Goal: Task Accomplishment & Management: Manage account settings

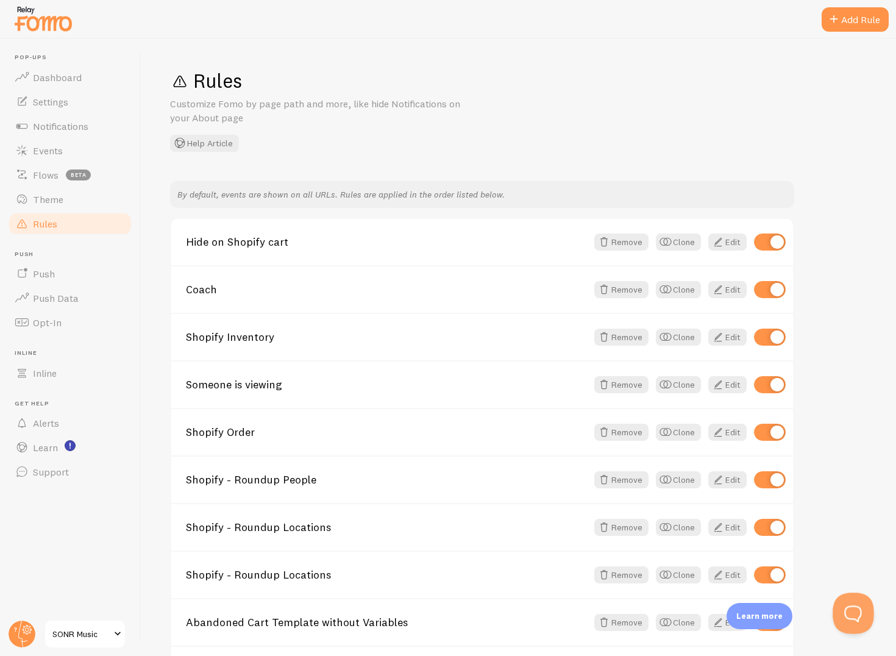
click at [848, 607] on button "Open Beacon popover" at bounding box center [850, 610] width 37 height 37
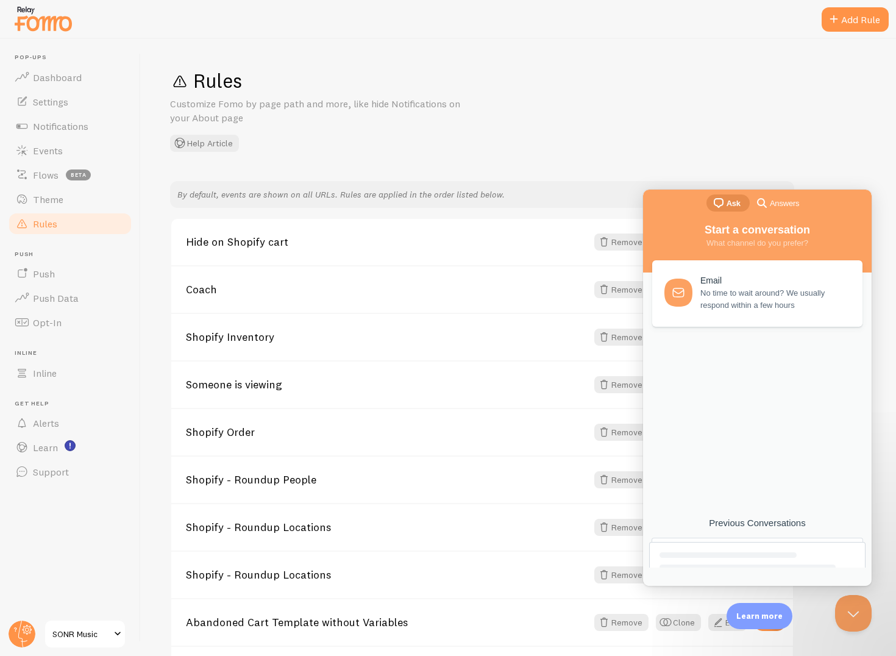
click at [750, 556] on div at bounding box center [727, 554] width 137 height 5
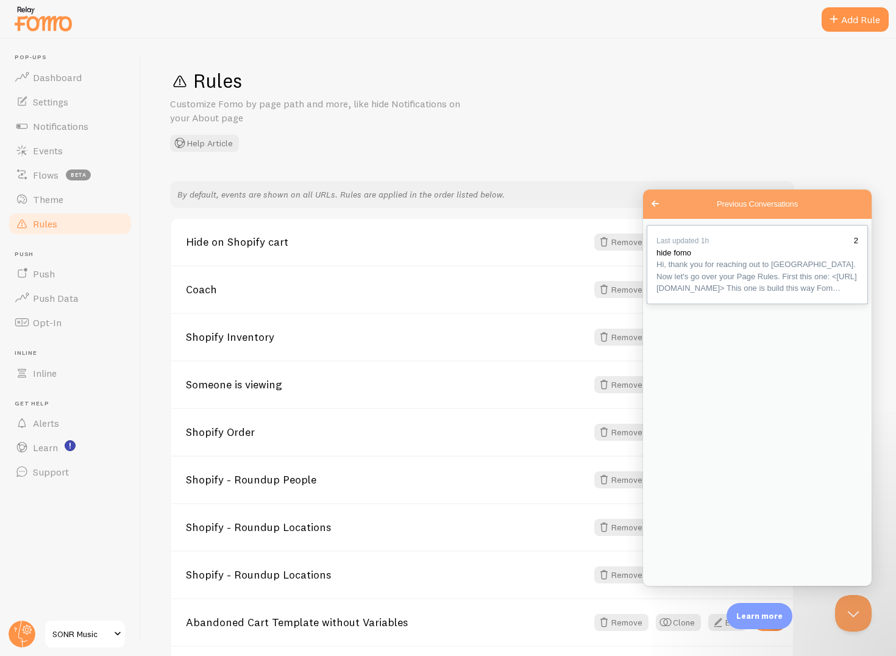
click at [739, 294] on span "Hi, thank you for reaching out to [GEOGRAPHIC_DATA]. Now let's go over your Pag…" at bounding box center [757, 276] width 202 height 36
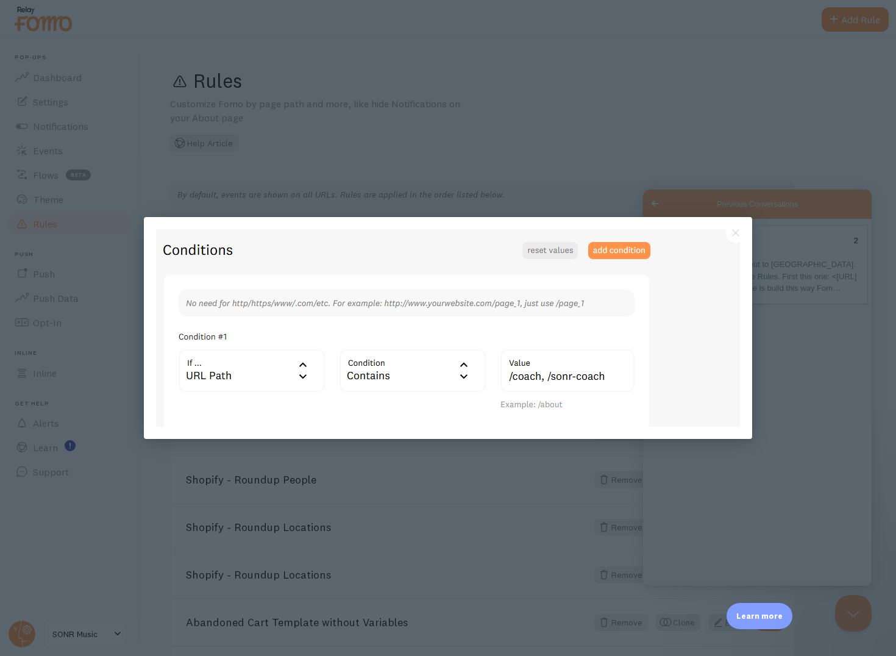
scroll to position [0, 0]
click at [783, 411] on div at bounding box center [448, 328] width 896 height 656
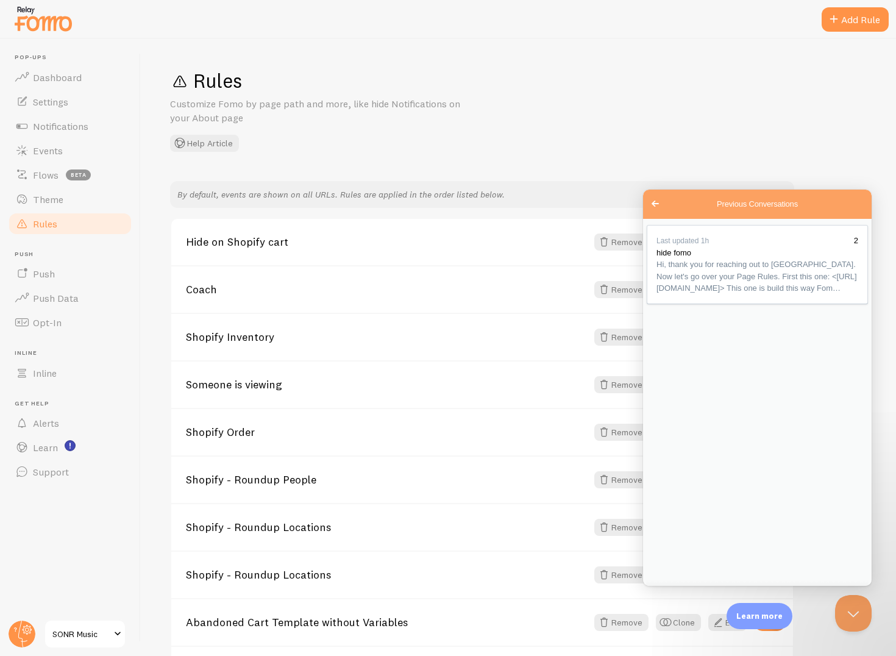
scroll to position [548, 0]
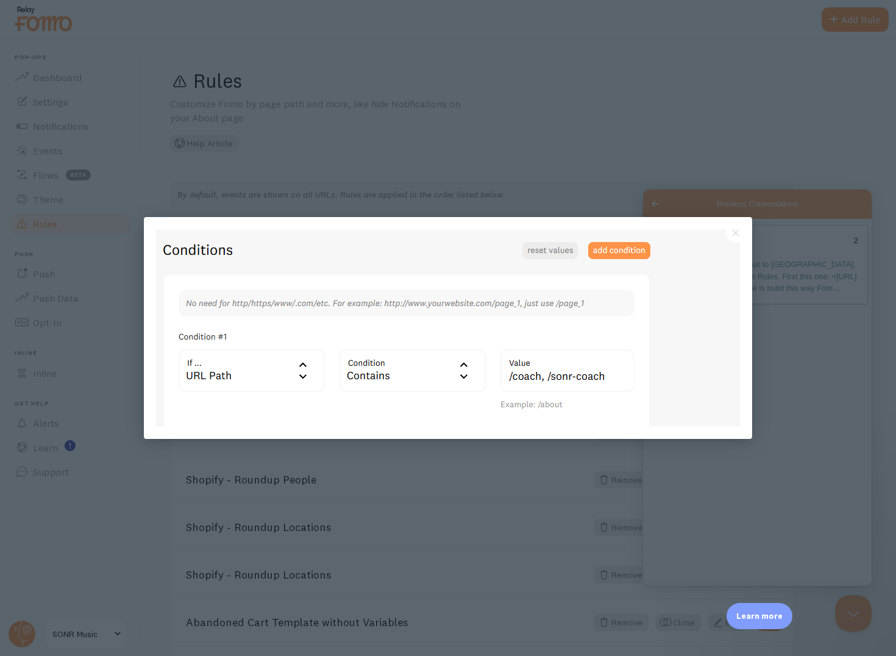
scroll to position [0, 0]
click at [539, 380] on img at bounding box center [448, 327] width 584 height 197
click at [778, 272] on div at bounding box center [448, 328] width 896 height 656
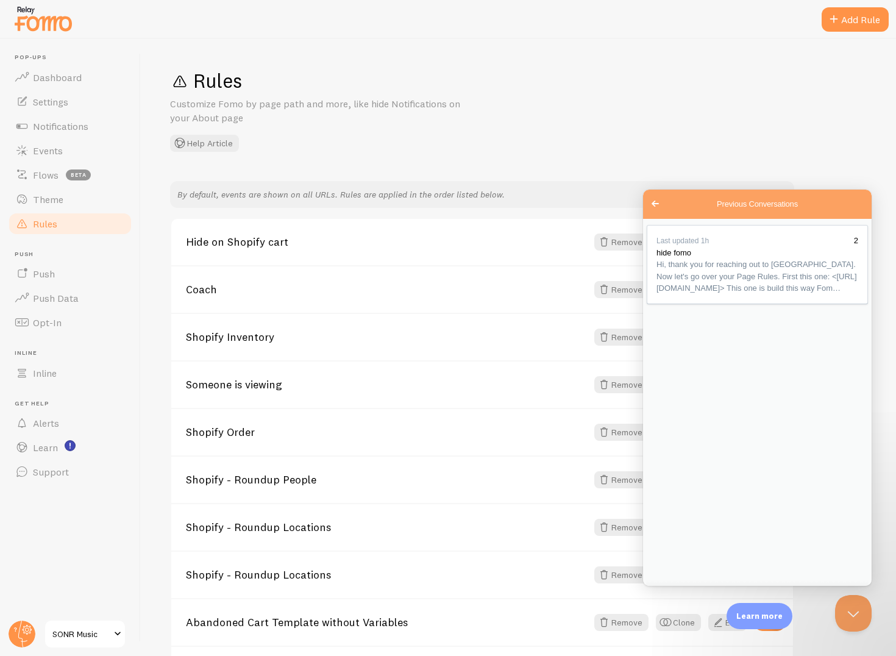
click at [791, 112] on div "Rules Customize Fomo by page path and more, like hide Notifications on your Abo…" at bounding box center [518, 109] width 697 height 83
click at [221, 311] on div "Coach Remove Clone Edit" at bounding box center [482, 289] width 622 height 48
click at [250, 286] on link "Coach" at bounding box center [386, 289] width 401 height 11
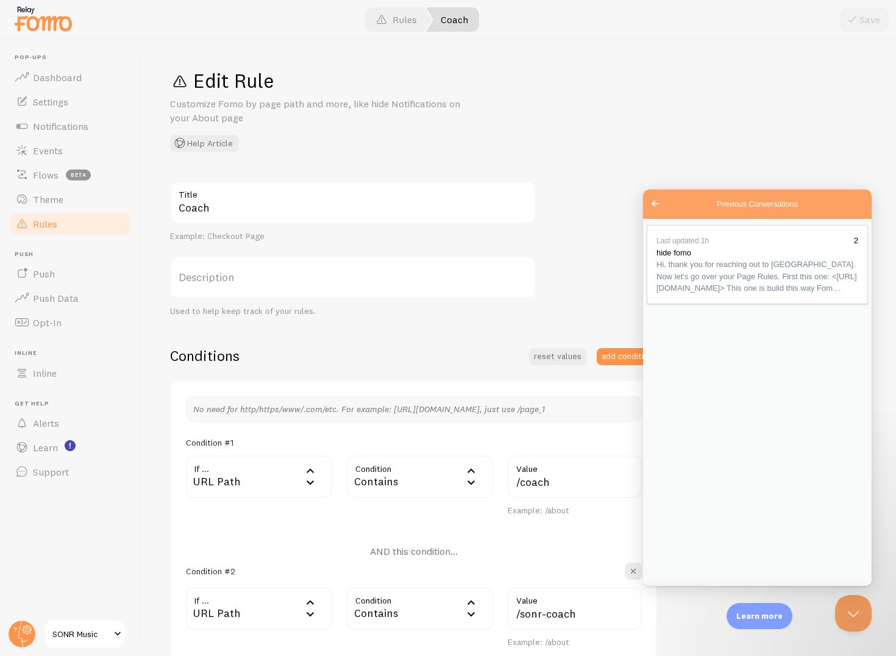
click at [668, 592] on button "Close" at bounding box center [657, 600] width 22 height 16
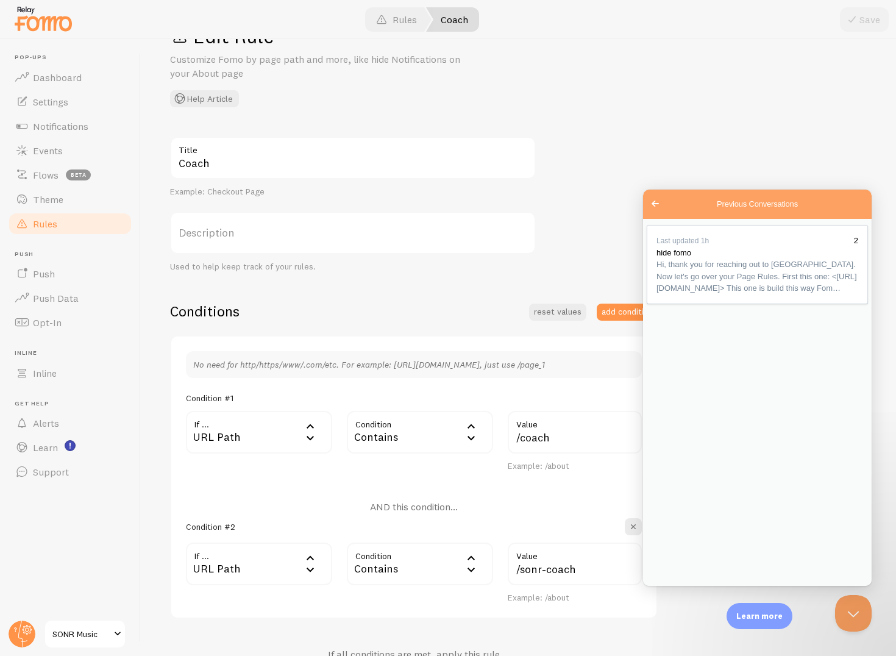
scroll to position [57, 0]
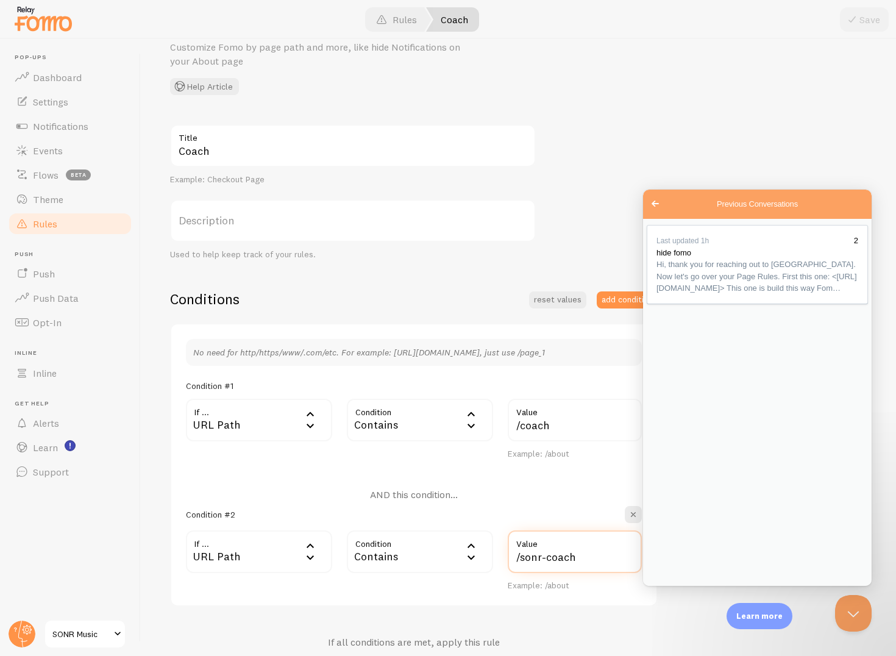
drag, startPoint x: 587, startPoint y: 559, endPoint x: 481, endPoint y: 559, distance: 105.4
click at [481, 559] on div "If ... url URL Path URL Path URL Parameter Home page Mobile Browser URL Host CS…" at bounding box center [414, 560] width 470 height 61
click at [583, 429] on input "/coach" at bounding box center [575, 420] width 134 height 43
paste input "/sonr-coach"
type input "/coach,/sonr-coach"
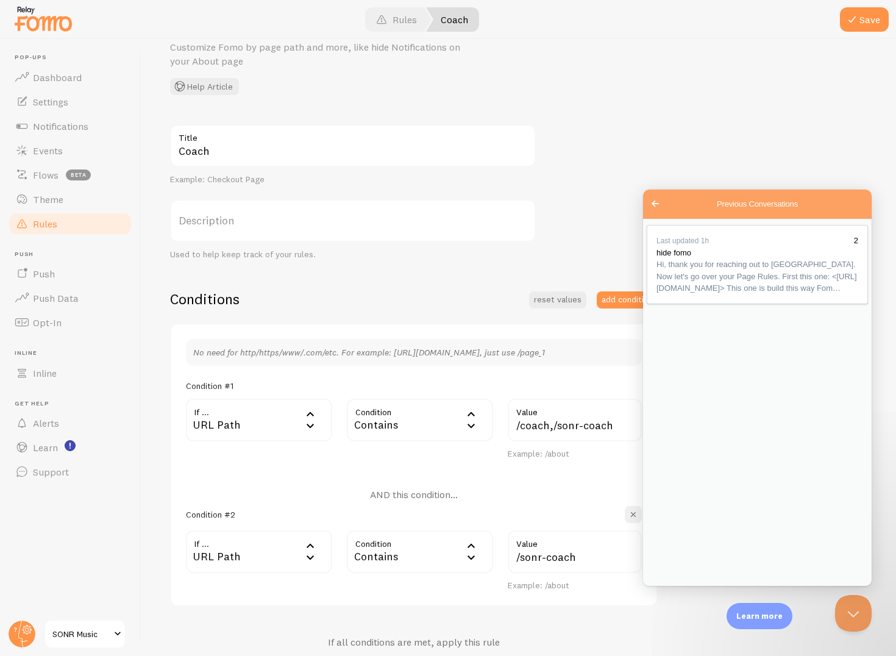
click at [634, 513] on span "button" at bounding box center [633, 514] width 12 height 12
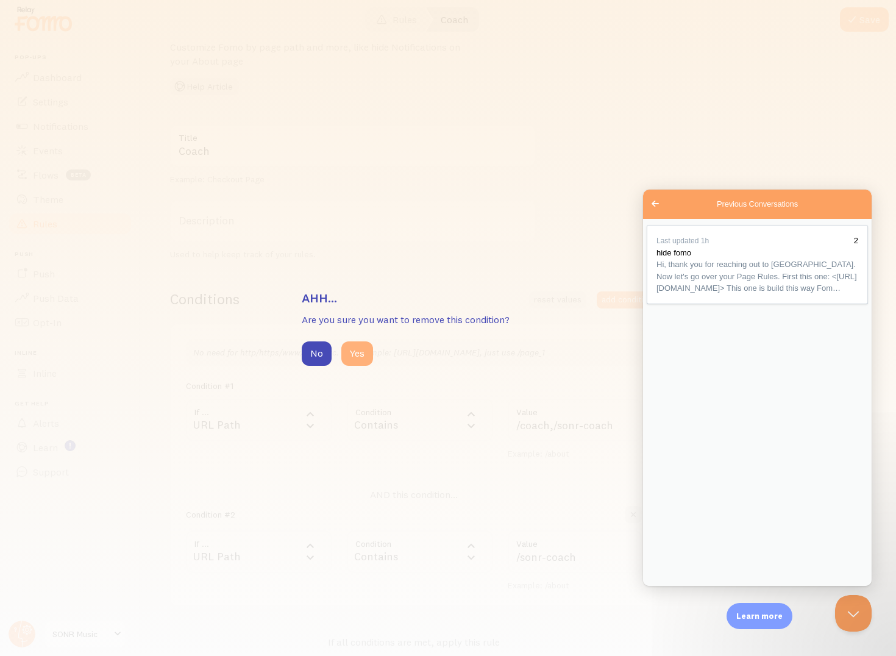
click at [361, 352] on button "Yes" at bounding box center [357, 353] width 32 height 24
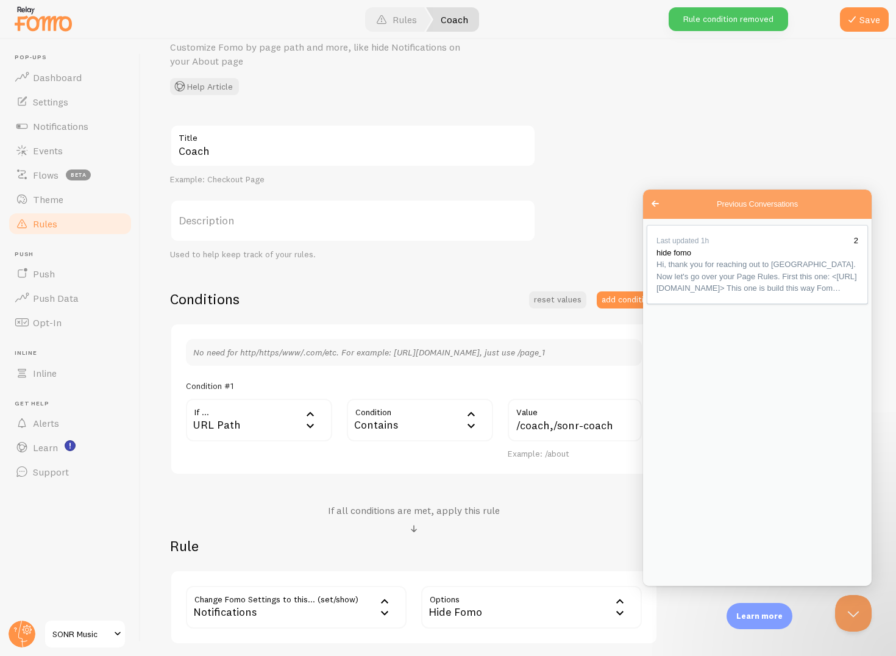
scroll to position [64, 0]
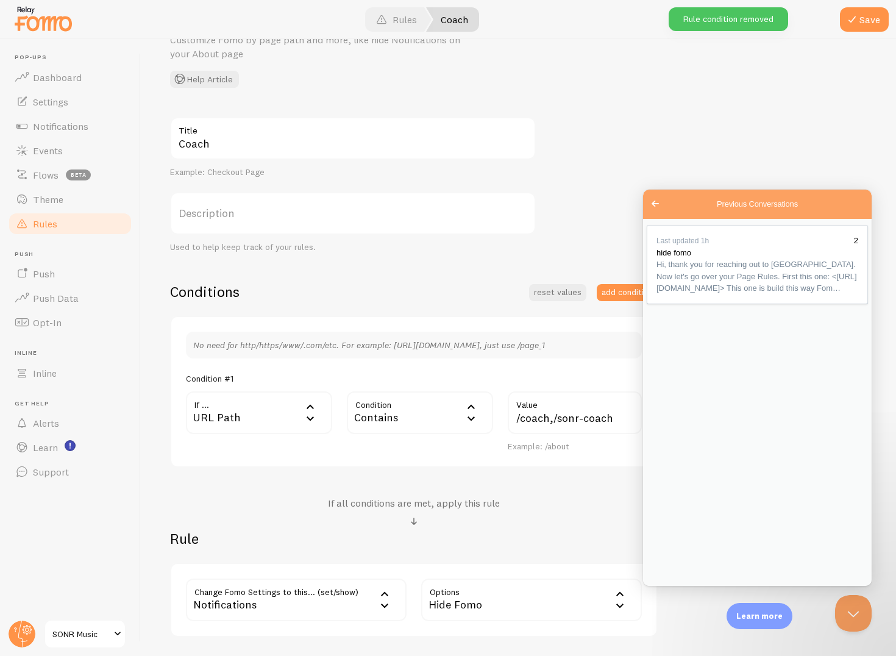
click at [772, 86] on div "Edit Rule Customize Fomo by page path and more, like hide Notifications on your…" at bounding box center [518, 45] width 697 height 83
click at [844, 14] on button "Save" at bounding box center [864, 19] width 49 height 24
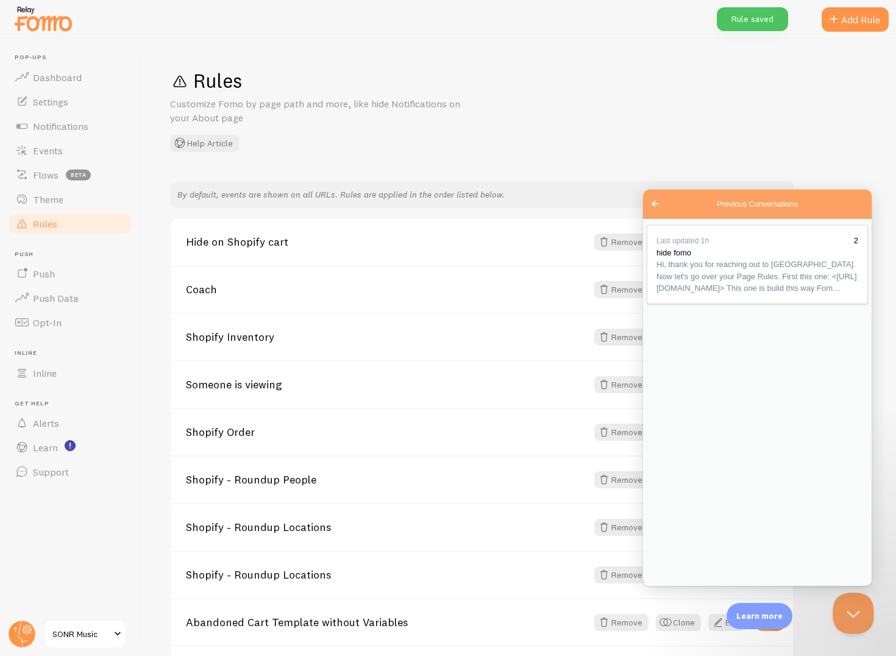
click at [852, 614] on button "Close Beacon popover" at bounding box center [850, 610] width 37 height 37
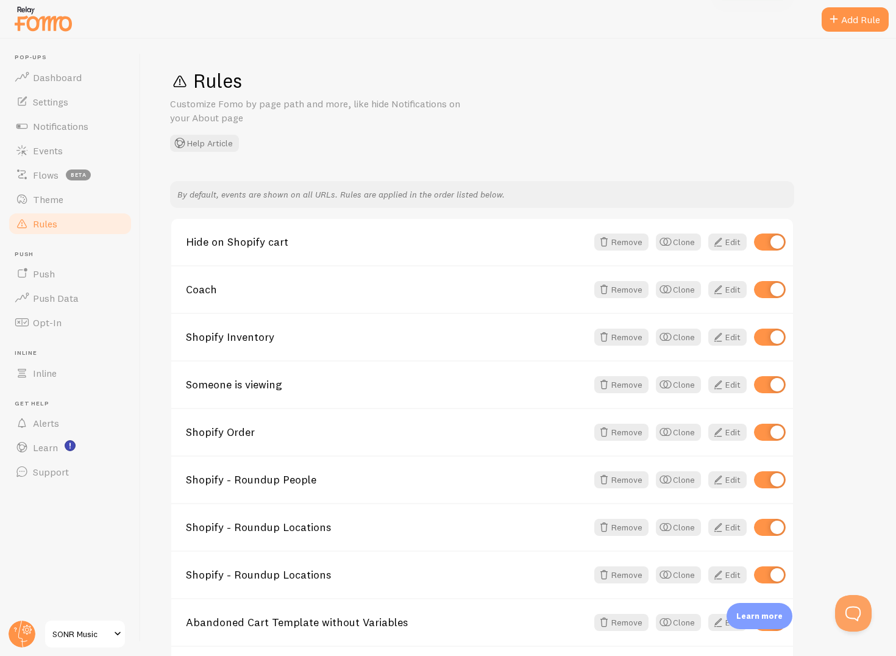
click at [65, 635] on span "SONR Music" at bounding box center [81, 633] width 58 height 15
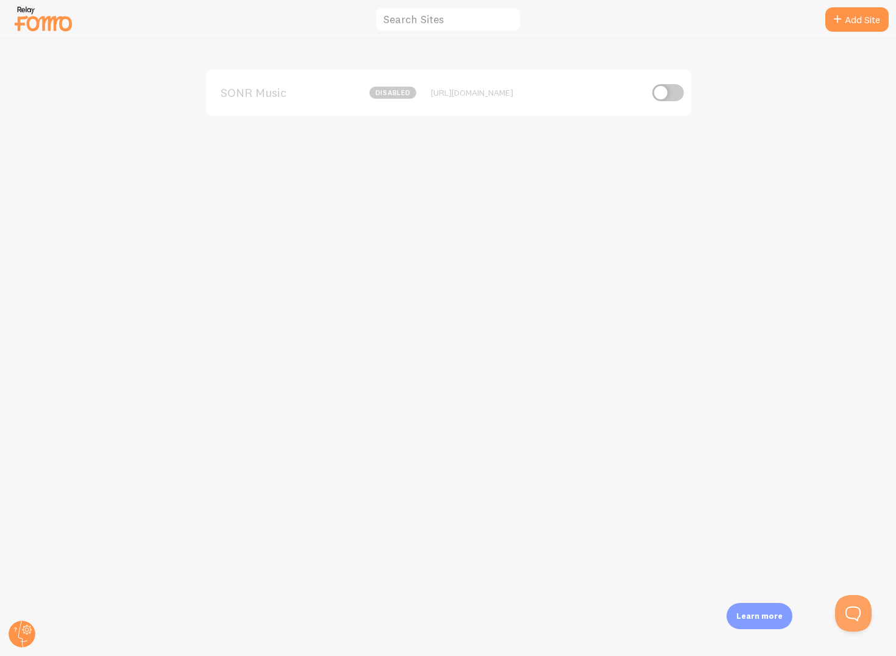
click at [675, 94] on input "checkbox" at bounding box center [668, 92] width 32 height 17
checkbox input "true"
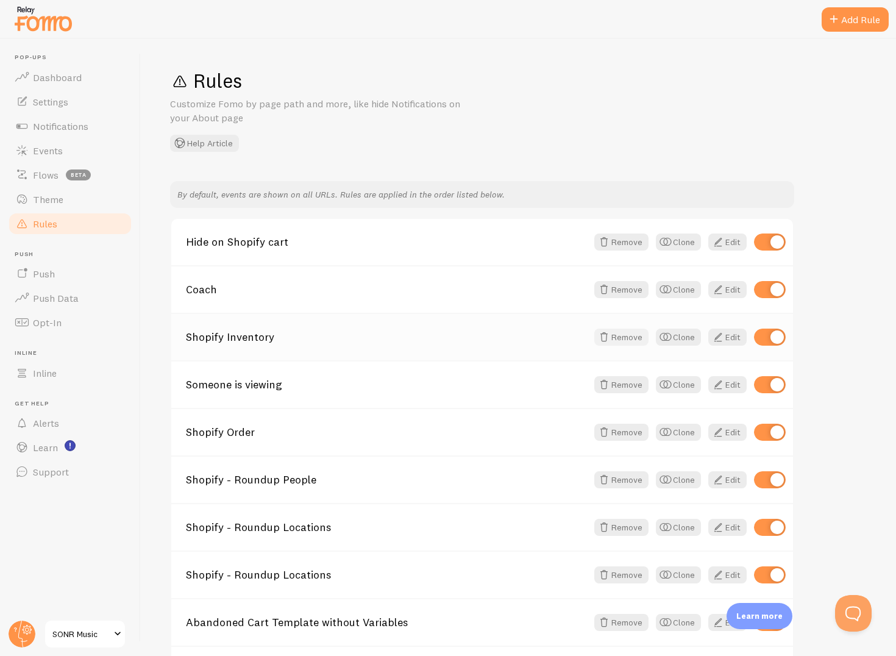
click at [612, 337] on button "Remove" at bounding box center [621, 336] width 54 height 17
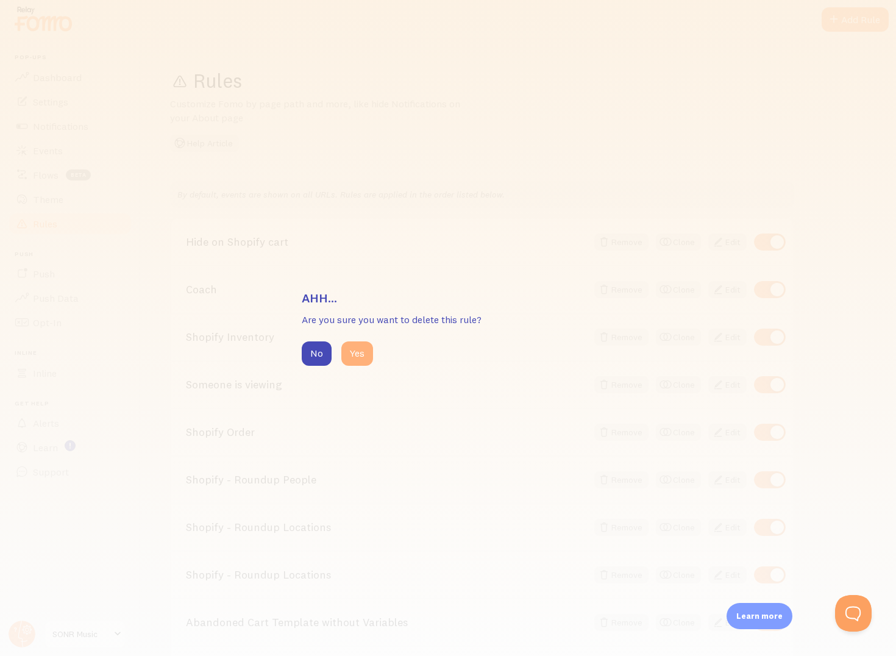
click at [350, 362] on button "Yes" at bounding box center [357, 353] width 32 height 24
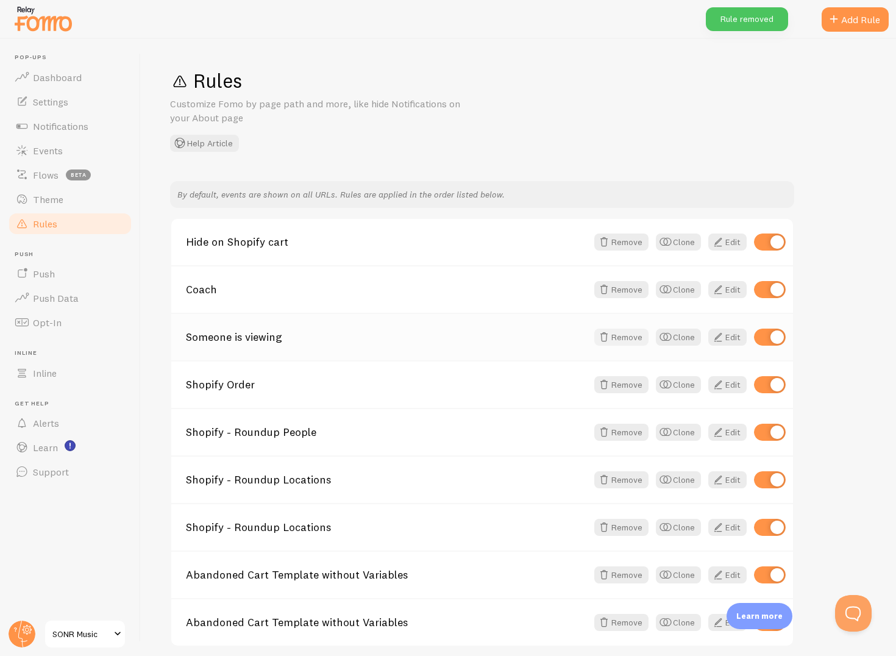
click at [633, 338] on button "Remove" at bounding box center [621, 336] width 54 height 17
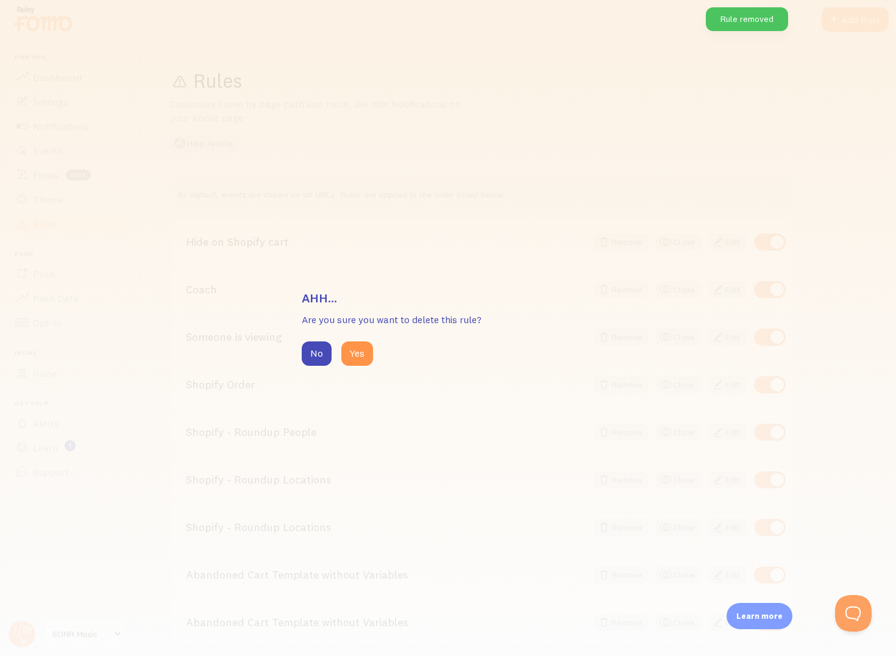
click at [439, 206] on div "Ahh... Are you sure you want to delete this rule? No Yes" at bounding box center [448, 328] width 896 height 656
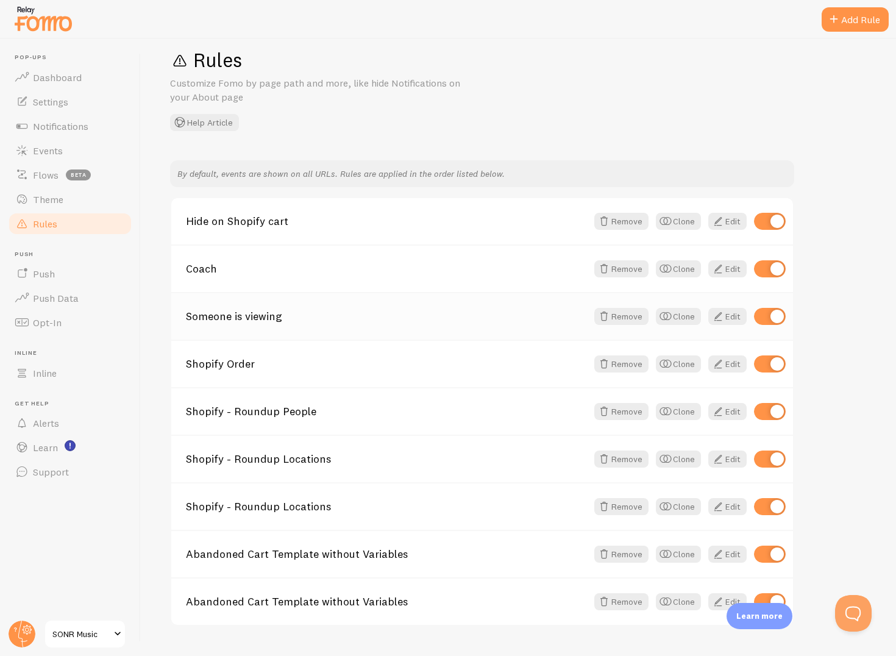
scroll to position [26, 0]
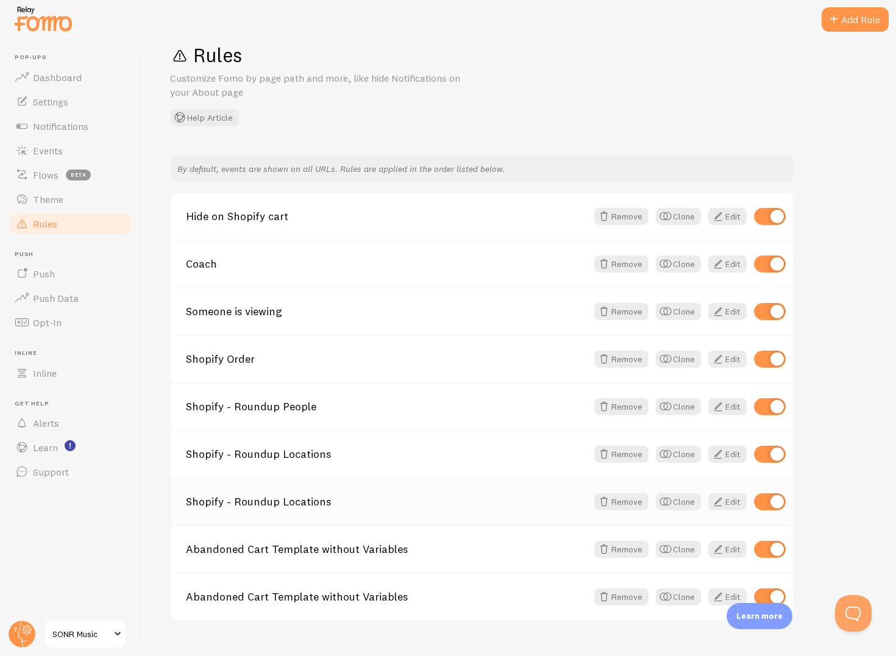
click at [424, 506] on link "Shopify - Roundup Locations" at bounding box center [386, 501] width 401 height 11
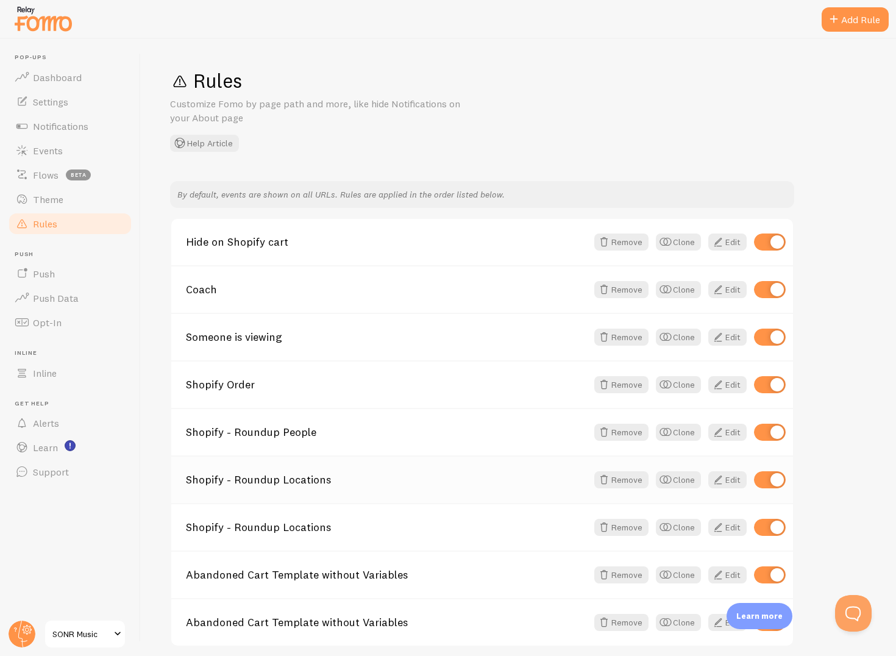
click at [310, 485] on link "Shopify - Roundup Locations" at bounding box center [386, 479] width 401 height 11
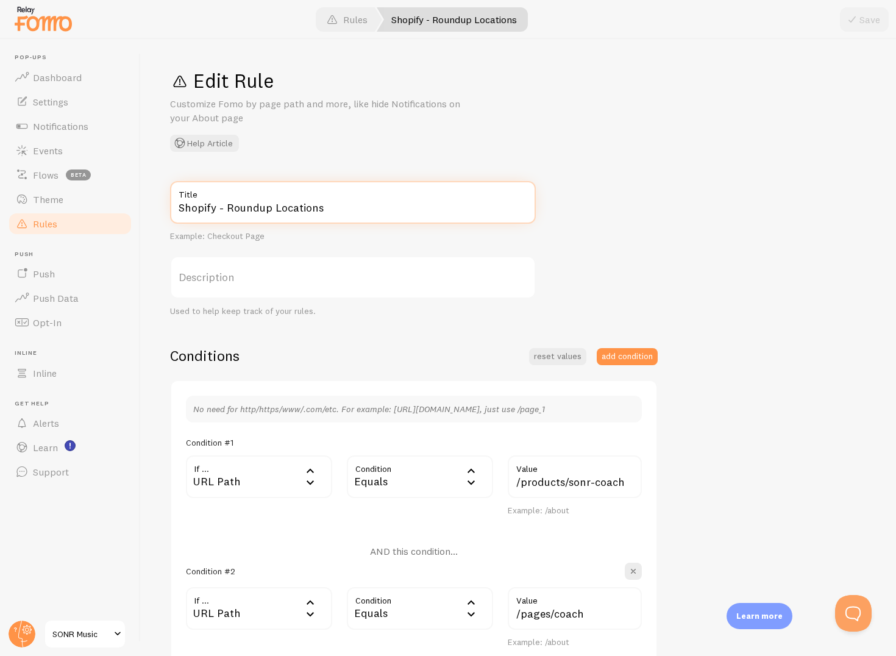
drag, startPoint x: 324, startPoint y: 210, endPoint x: 271, endPoint y: 209, distance: 53.0
click at [271, 209] on input "Shopify - Roundup Locations" at bounding box center [353, 202] width 366 height 43
type input "Shopify - Roundup Popular"
click at [300, 143] on div "Edit Rule Customize Fomo by page path and more, like hide Notifications on your…" at bounding box center [518, 109] width 697 height 83
click at [856, 25] on span at bounding box center [852, 19] width 15 height 15
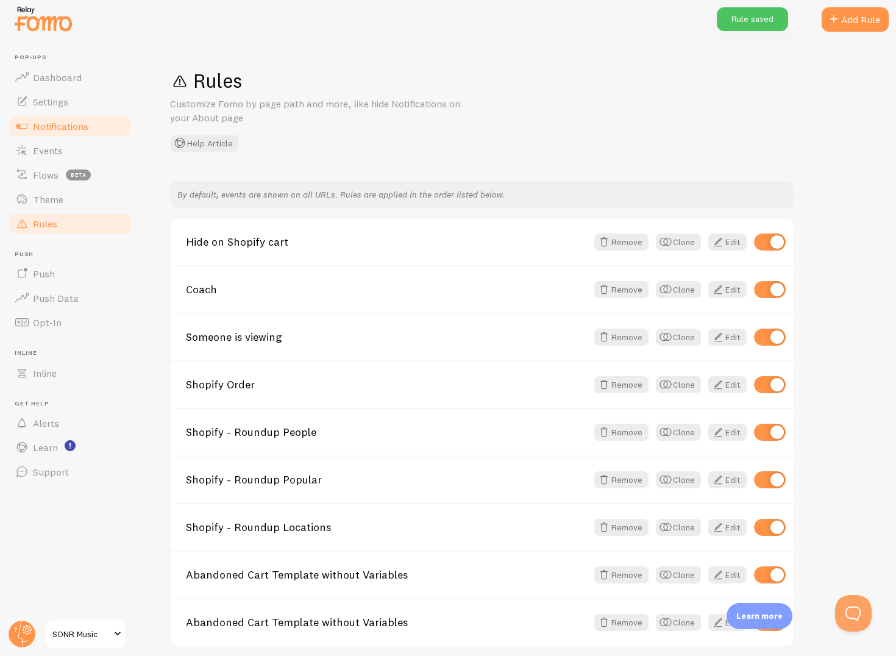
click at [43, 126] on span "Notifications" at bounding box center [60, 126] width 55 height 12
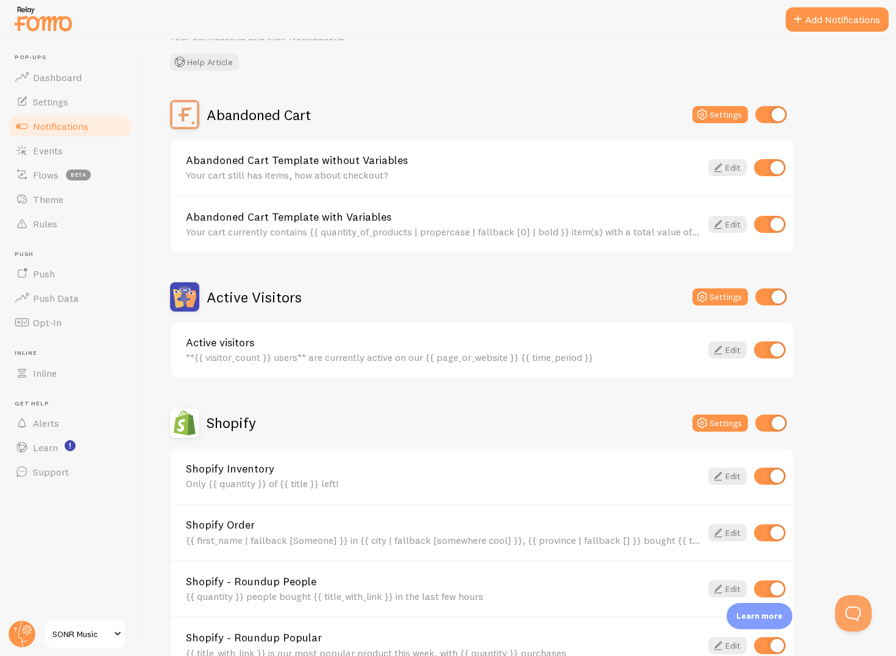
scroll to position [77, 0]
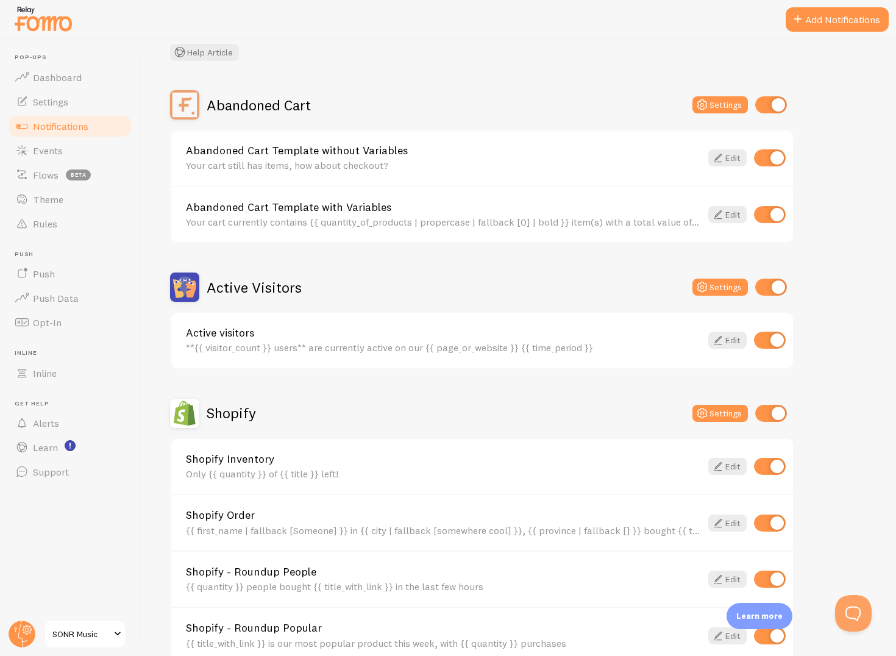
click at [775, 462] on input "checkbox" at bounding box center [770, 466] width 32 height 17
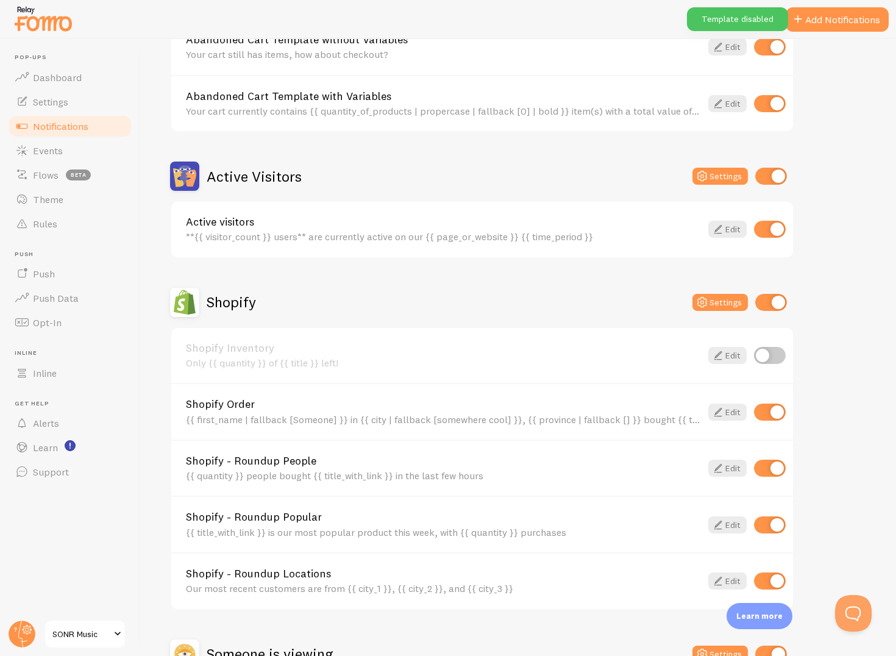
scroll to position [190, 0]
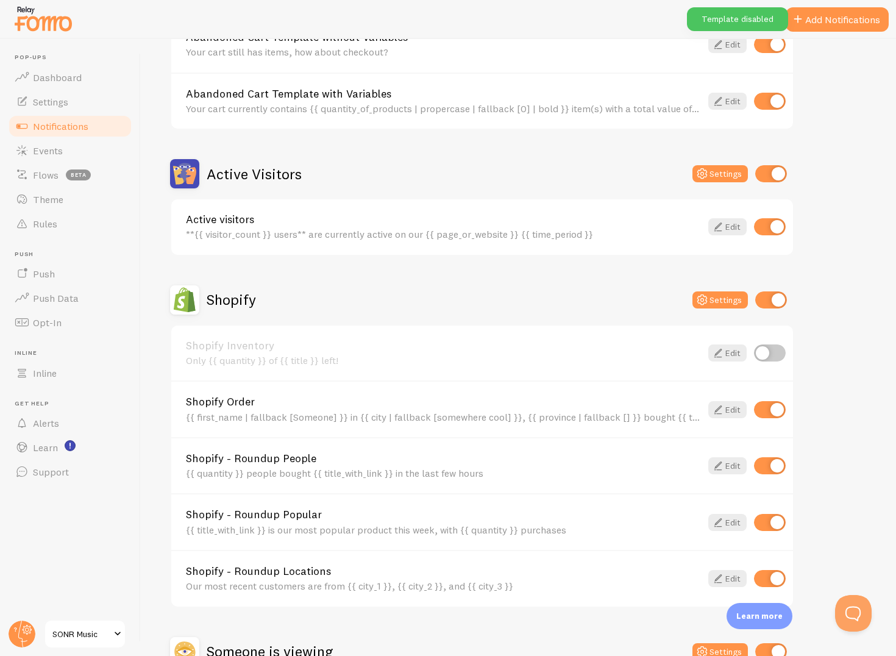
click at [762, 363] on div "Shopify Inventory Only {{ quantity }} of {{ title }} left! Edit" at bounding box center [482, 352] width 622 height 55
click at [763, 358] on input "checkbox" at bounding box center [770, 352] width 32 height 17
checkbox input "true"
click at [734, 358] on link "Edit" at bounding box center [727, 352] width 38 height 17
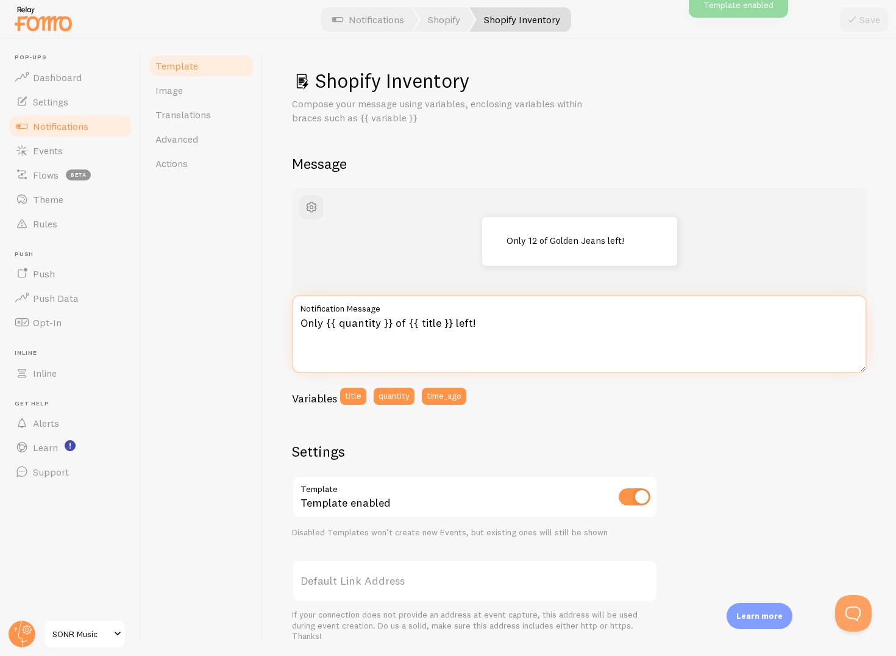
click at [433, 324] on textarea "Only {{ quantity }} of {{ title }} left!" at bounding box center [579, 334] width 575 height 78
click at [375, 325] on textarea "Only {{ quantity }} of {{ title }} left!" at bounding box center [579, 334] width 575 height 78
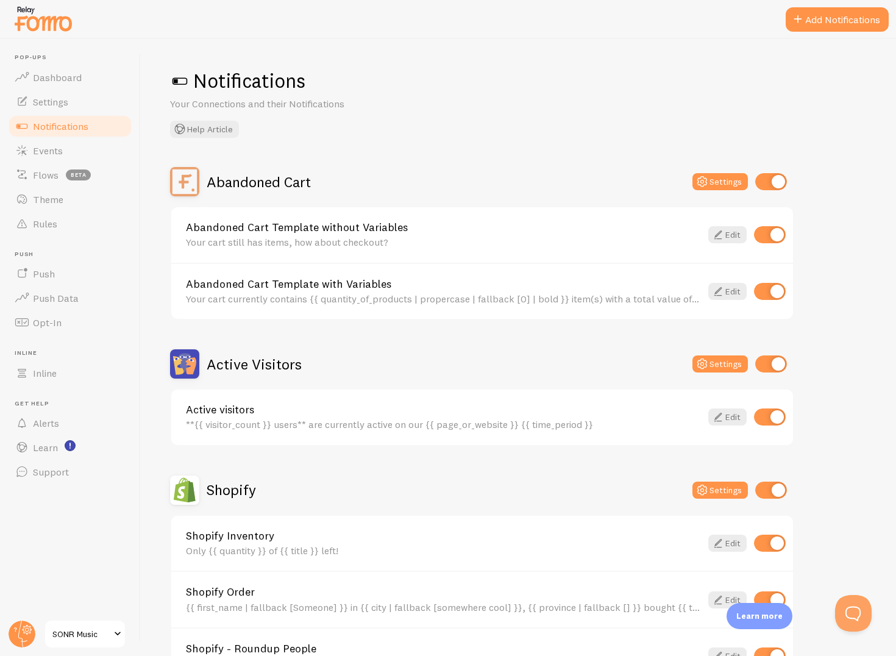
scroll to position [41, 0]
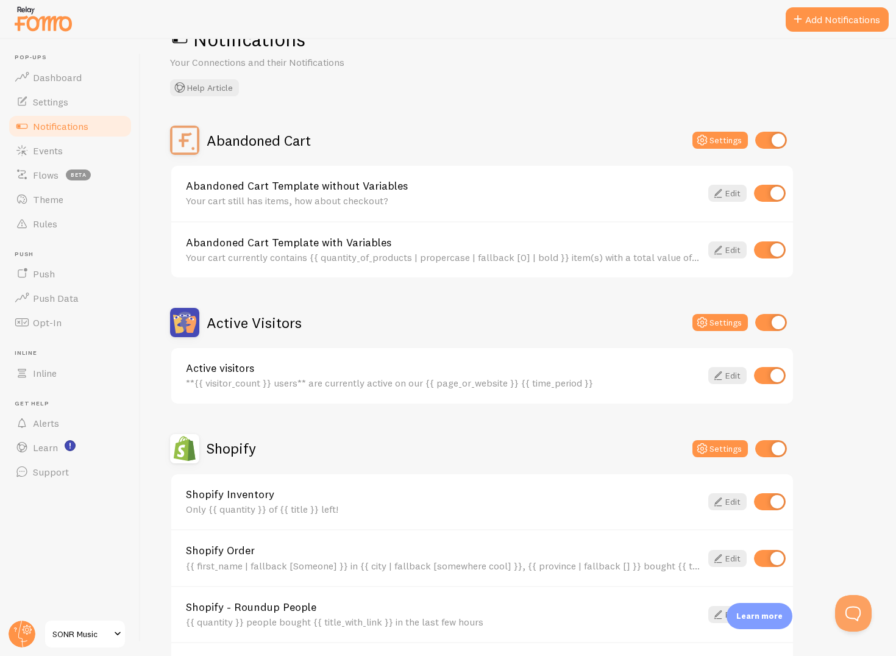
click at [775, 505] on input "checkbox" at bounding box center [770, 501] width 32 height 17
checkbox input "false"
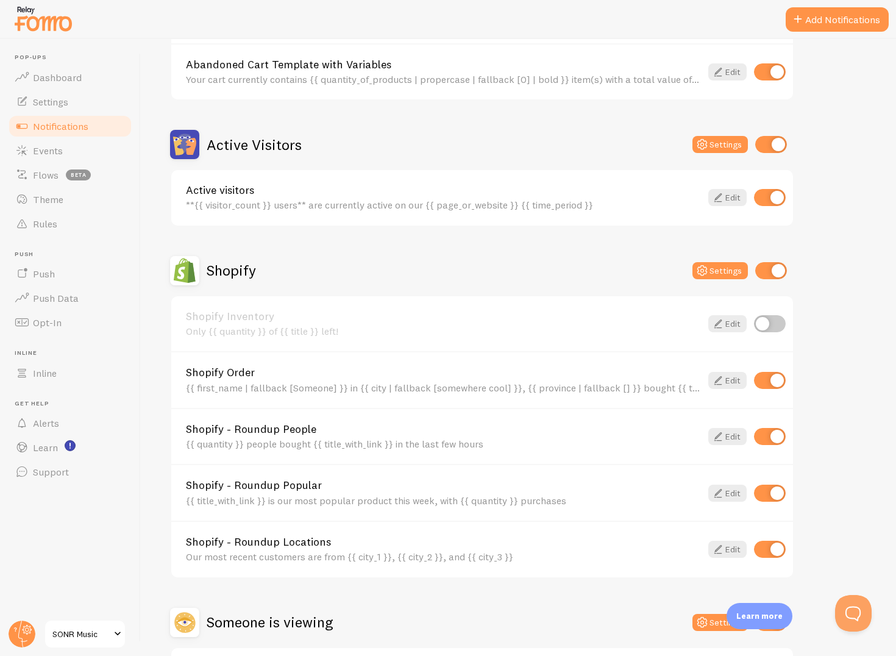
scroll to position [222, 0]
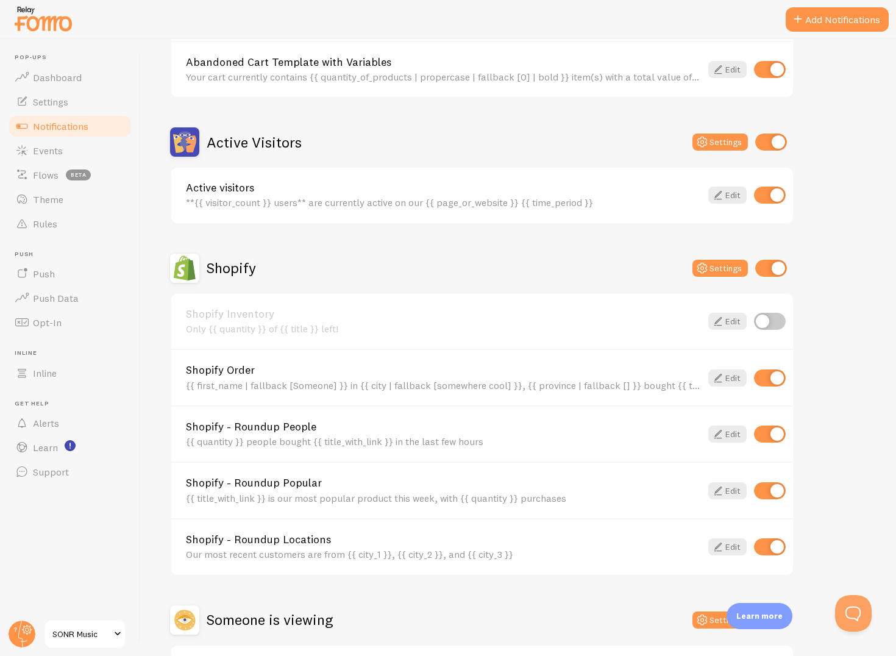
click at [775, 494] on input "checkbox" at bounding box center [770, 490] width 32 height 17
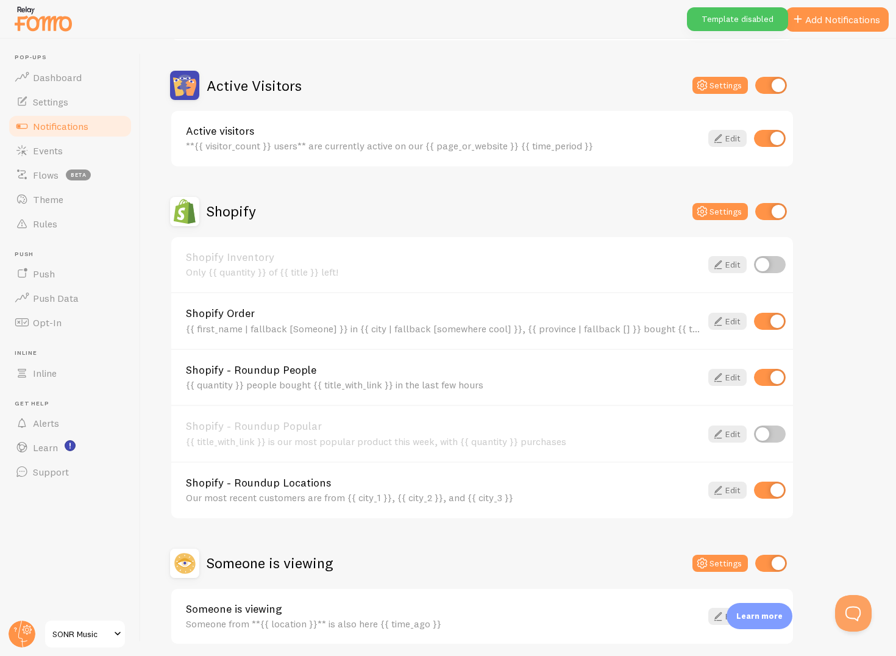
scroll to position [279, 0]
click at [773, 433] on input "checkbox" at bounding box center [770, 433] width 32 height 17
checkbox input "true"
click at [472, 453] on div "Shopify - Roundup Popular {{ title_with_link }} is our most popular product thi…" at bounding box center [482, 432] width 622 height 57
click at [459, 427] on link "Shopify - Roundup Popular" at bounding box center [443, 425] width 515 height 11
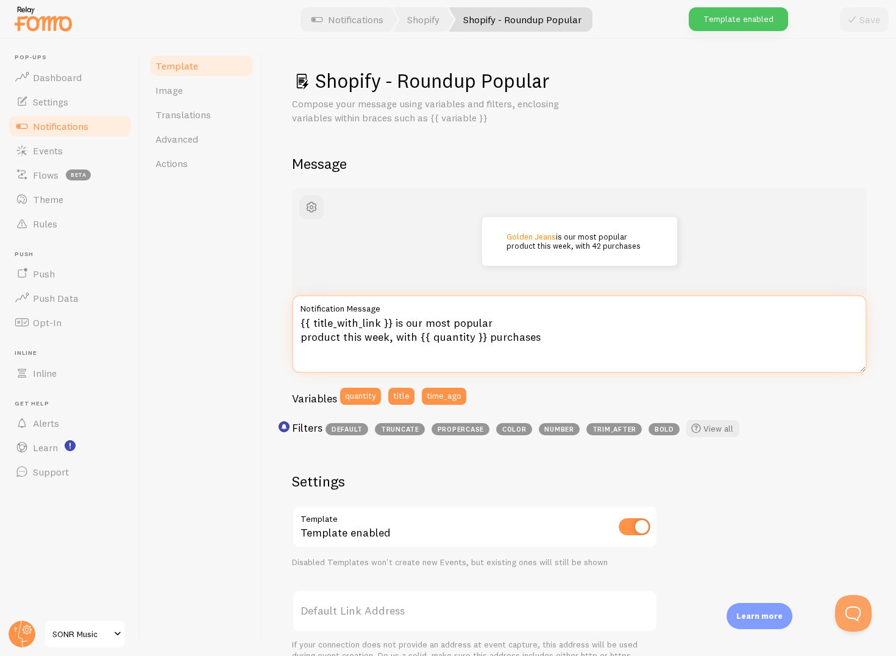
click at [538, 324] on textarea "{{ title_with_link }} is our most popular product this week, with {{ quantity }…" at bounding box center [579, 334] width 575 height 78
drag, startPoint x: 539, startPoint y: 339, endPoint x: 388, endPoint y: 336, distance: 150.6
click at [388, 336] on textarea "{{ title_with_link }} is our most popular product this week, with {{ quantity }…" at bounding box center [579, 334] width 575 height 78
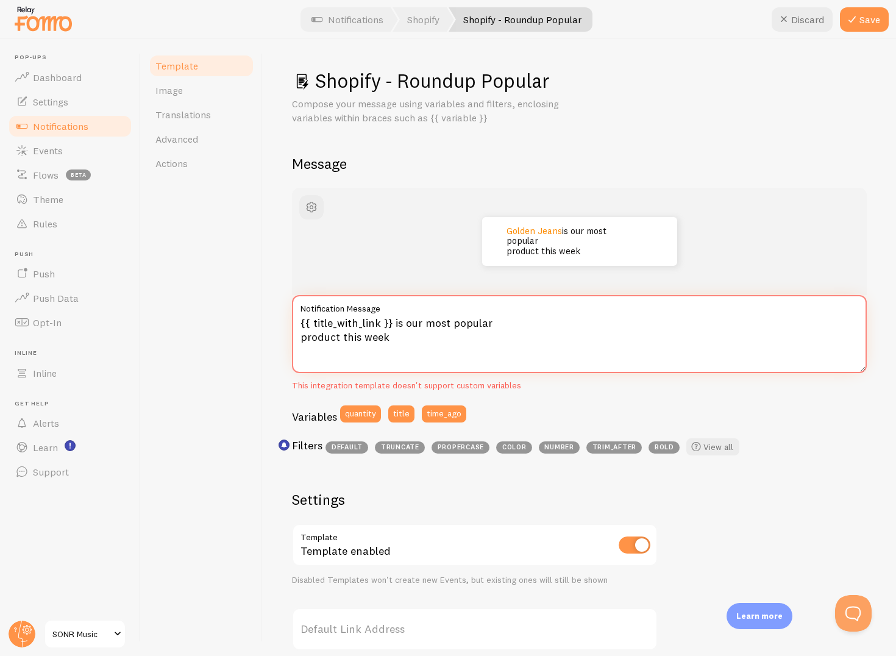
type textarea "{{ title_with_link }} is our most popular product this week"
click at [552, 400] on div "Golden Jeans is our most popular product this week {{ title_with_link }} is our…" at bounding box center [579, 324] width 575 height 273
click at [552, 399] on div "Golden Jeans is our most popular product this week {{ title_with_link }} is our…" at bounding box center [579, 324] width 575 height 273
click at [528, 341] on textarea "{{ title_with_link }} is our most popular product this week" at bounding box center [579, 334] width 575 height 78
click at [854, 23] on icon at bounding box center [852, 19] width 15 height 15
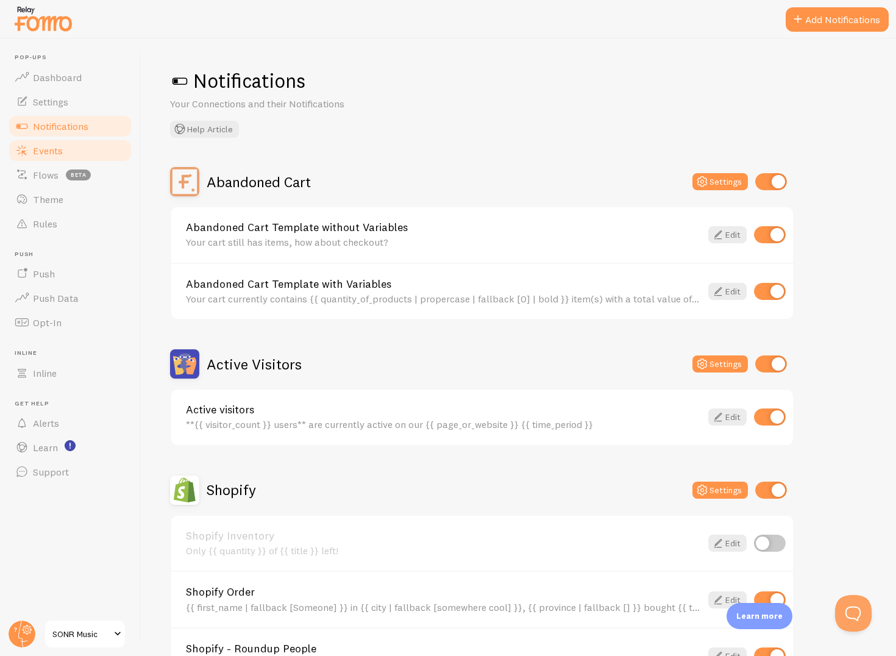
click at [41, 154] on span "Events" at bounding box center [48, 150] width 30 height 12
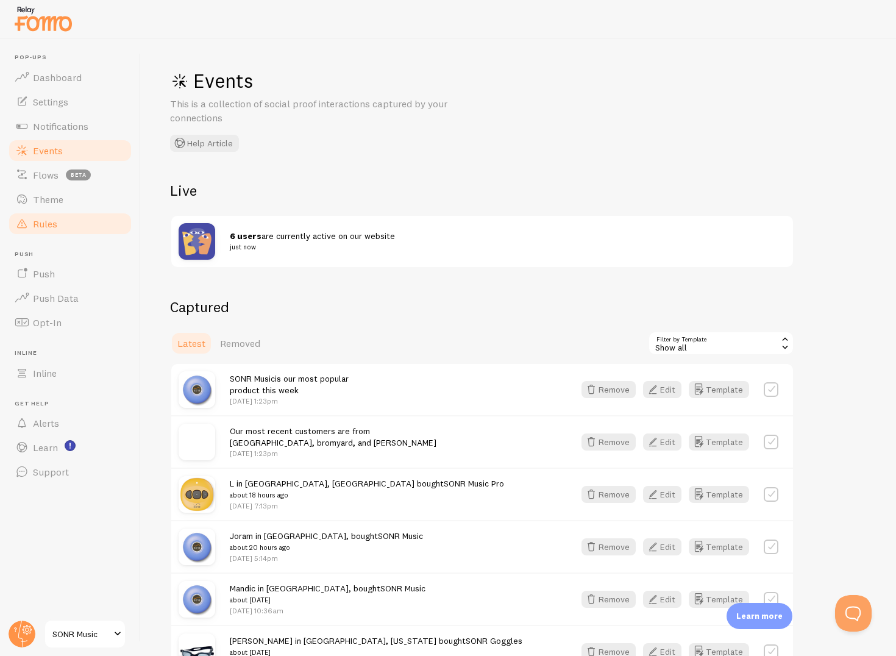
click at [71, 218] on link "Rules" at bounding box center [70, 223] width 126 height 24
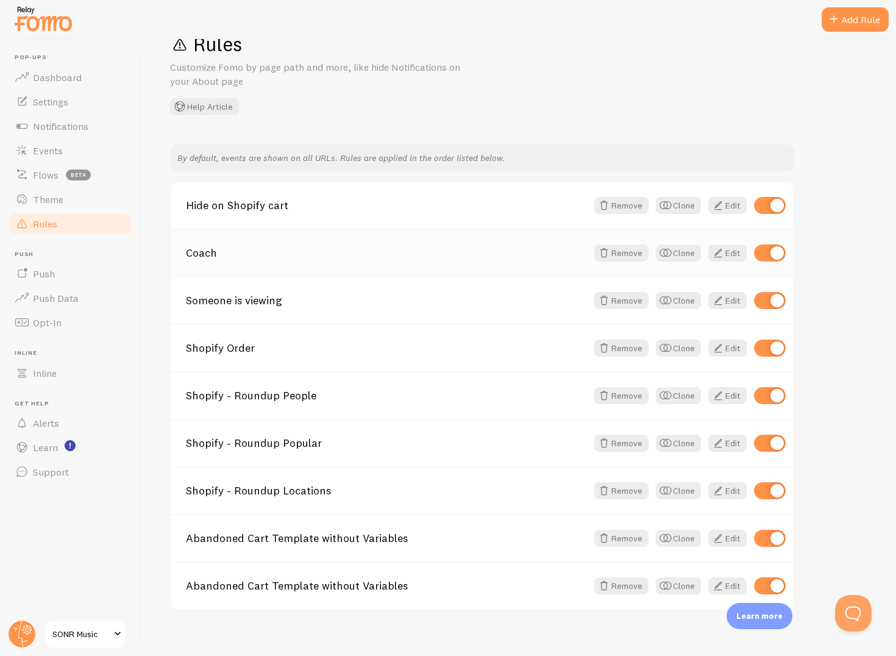
scroll to position [49, 0]
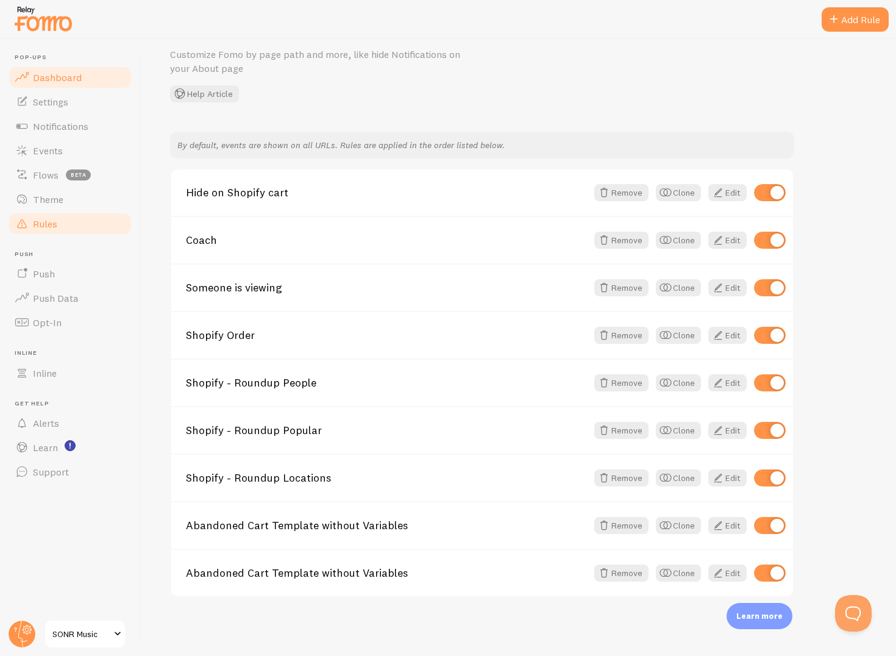
click at [80, 74] on link "Dashboard" at bounding box center [70, 77] width 126 height 24
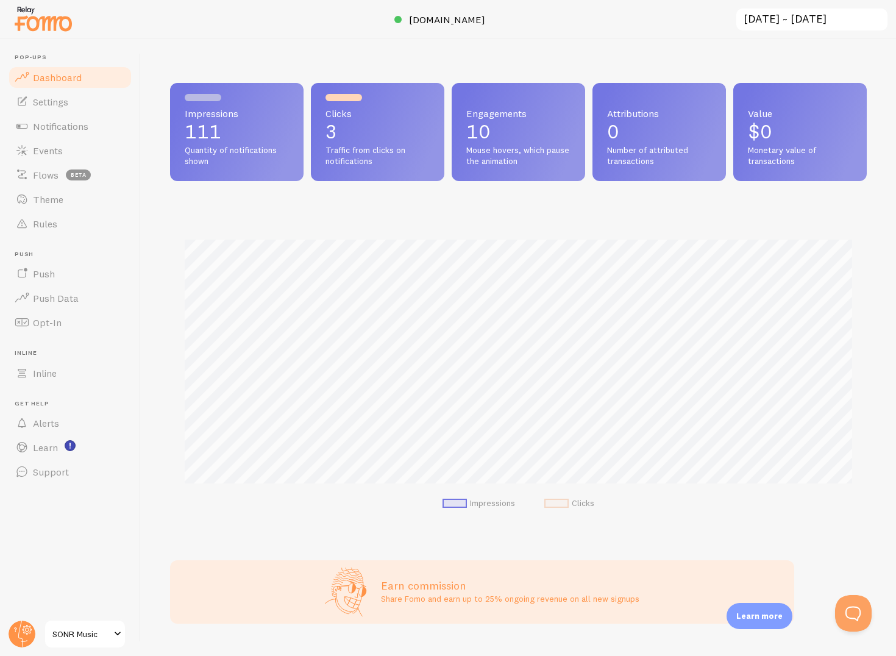
scroll to position [320, 697]
click at [371, 147] on span "Traffic from clicks on notifications" at bounding box center [377, 155] width 104 height 21
click at [65, 131] on span "Notifications" at bounding box center [60, 126] width 55 height 12
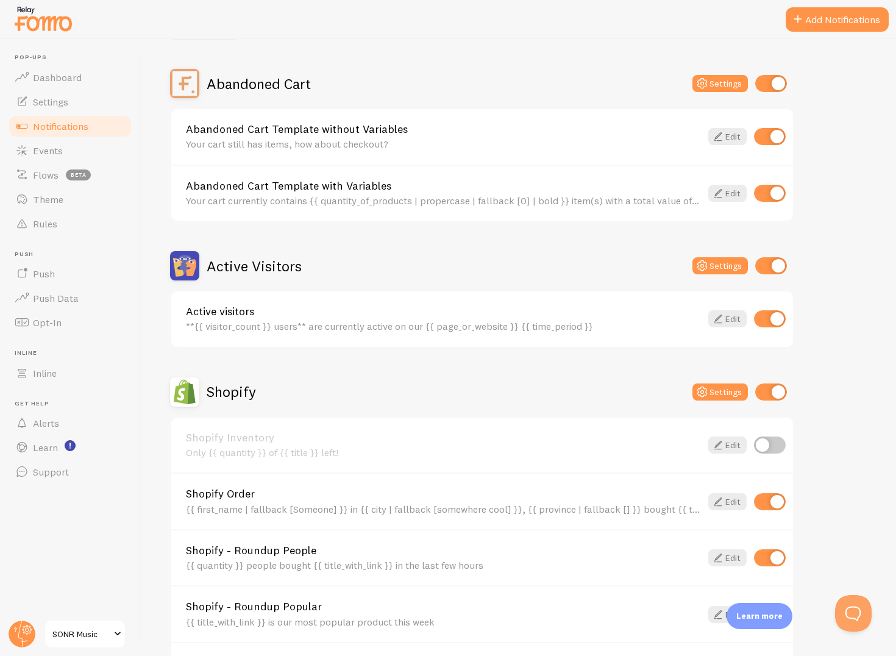
scroll to position [102, 0]
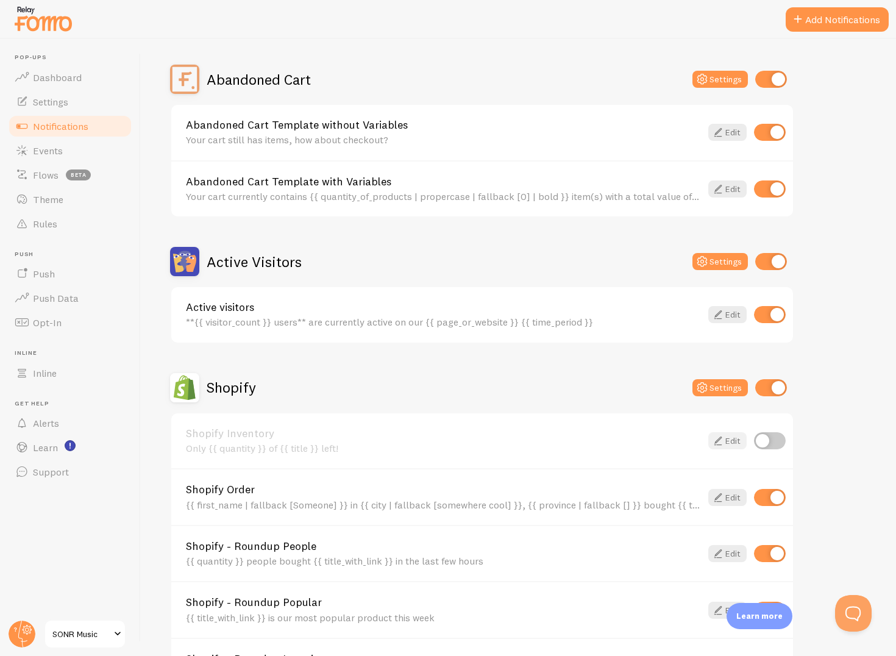
click at [718, 438] on icon at bounding box center [718, 440] width 15 height 15
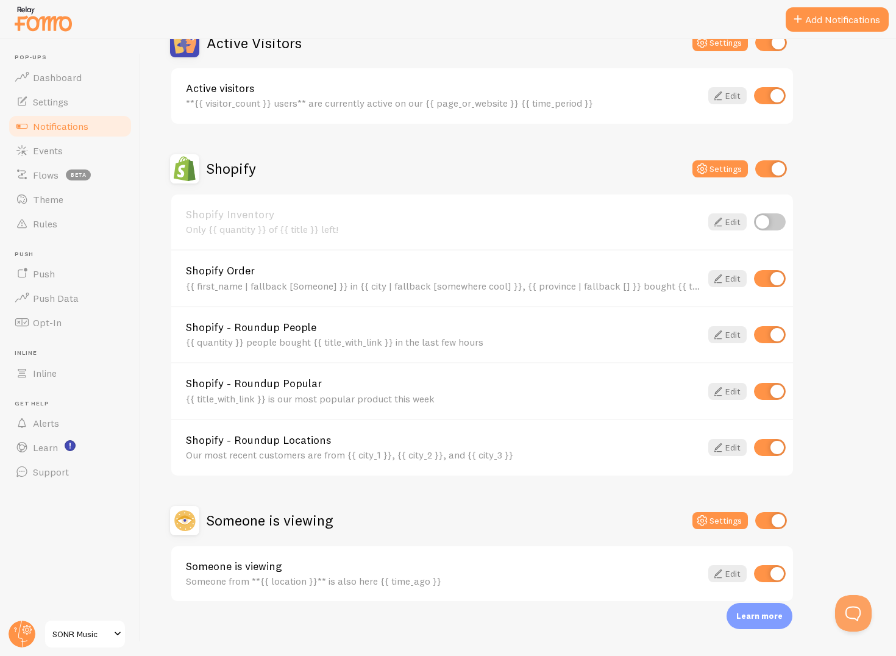
scroll to position [326, 0]
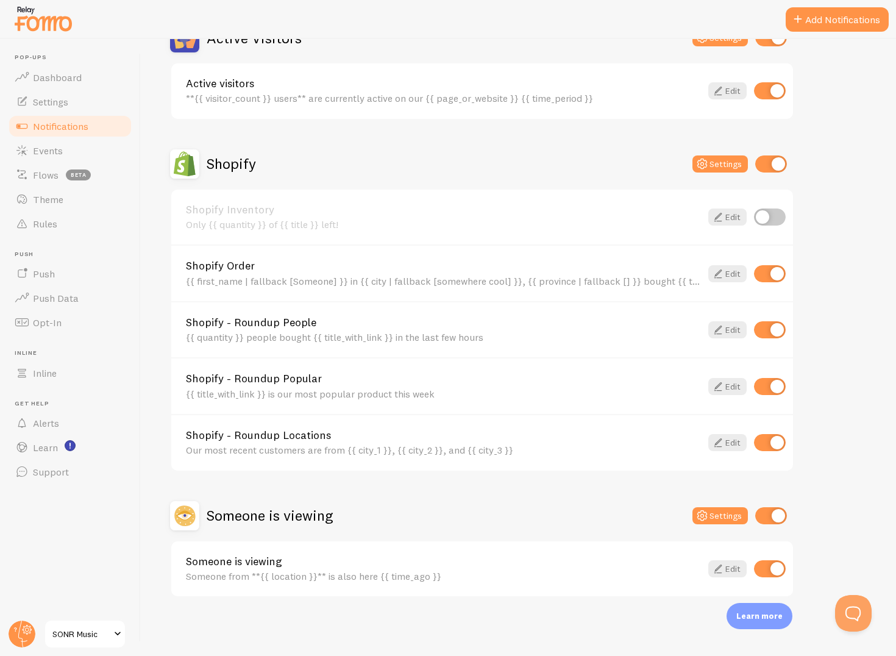
click at [768, 391] on input "checkbox" at bounding box center [770, 386] width 32 height 17
checkbox input "false"
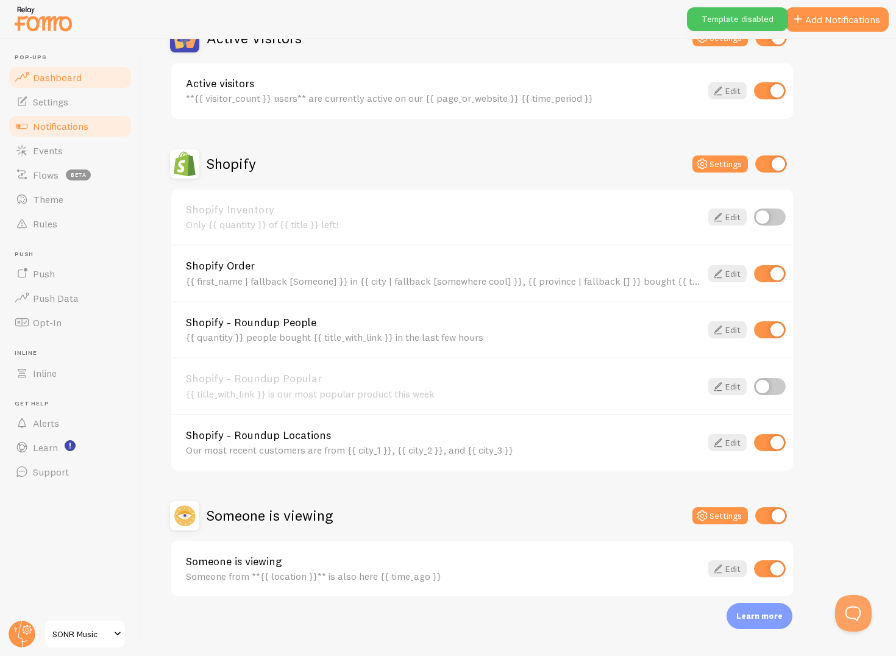
click at [58, 79] on span "Dashboard" at bounding box center [57, 77] width 49 height 12
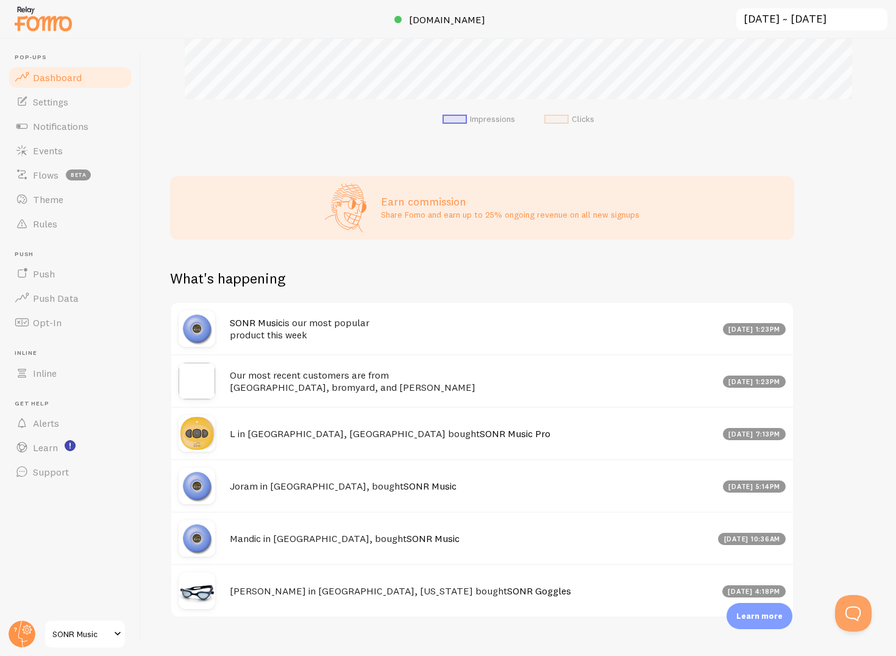
scroll to position [396, 0]
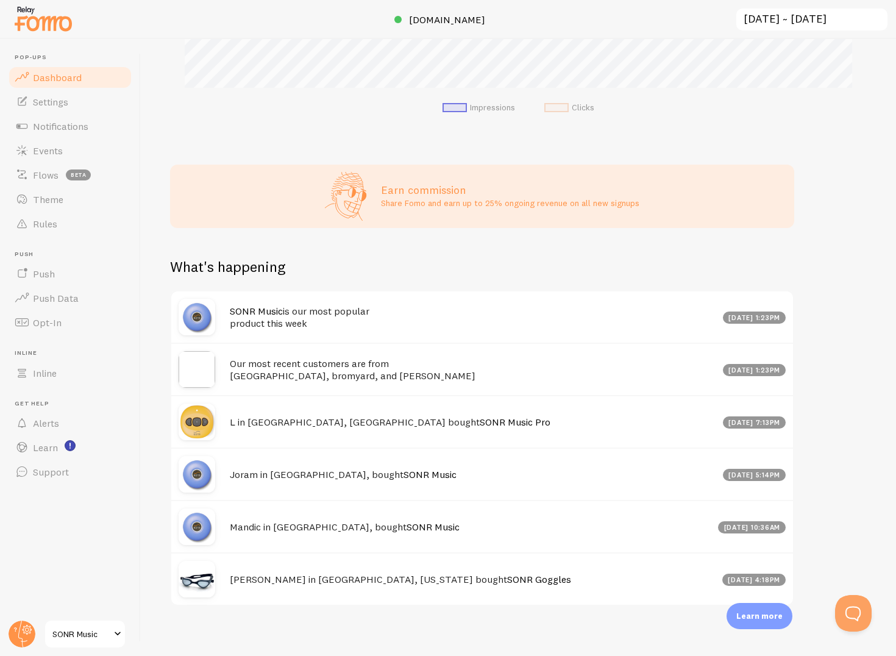
click at [190, 366] on img at bounding box center [197, 369] width 37 height 37
click at [194, 366] on img at bounding box center [197, 369] width 37 height 37
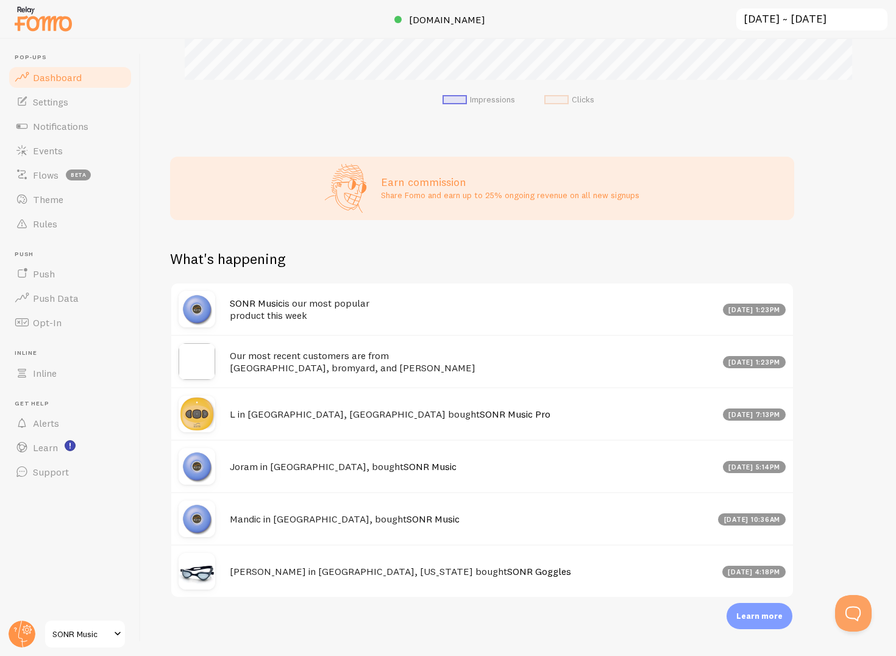
scroll to position [404, 0]
